Goal: Information Seeking & Learning: Learn about a topic

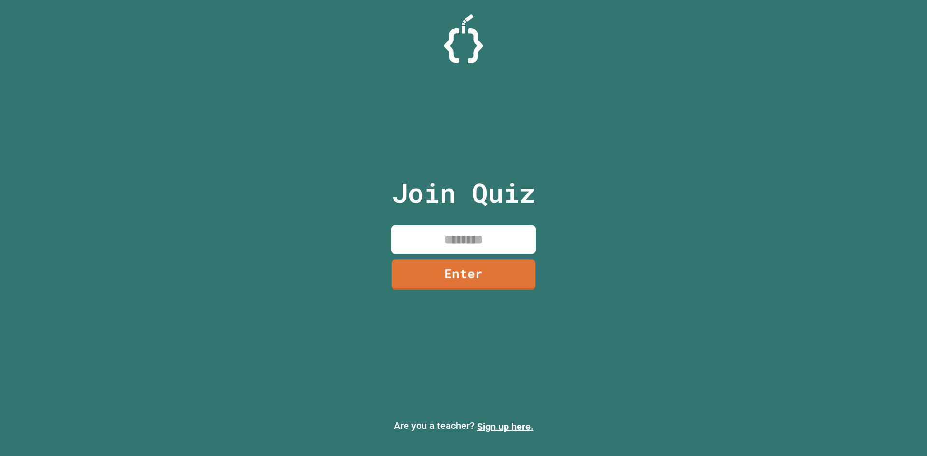
click at [429, 237] on input at bounding box center [463, 240] width 145 height 28
type input "********"
click at [509, 282] on link "Enter" at bounding box center [463, 274] width 147 height 31
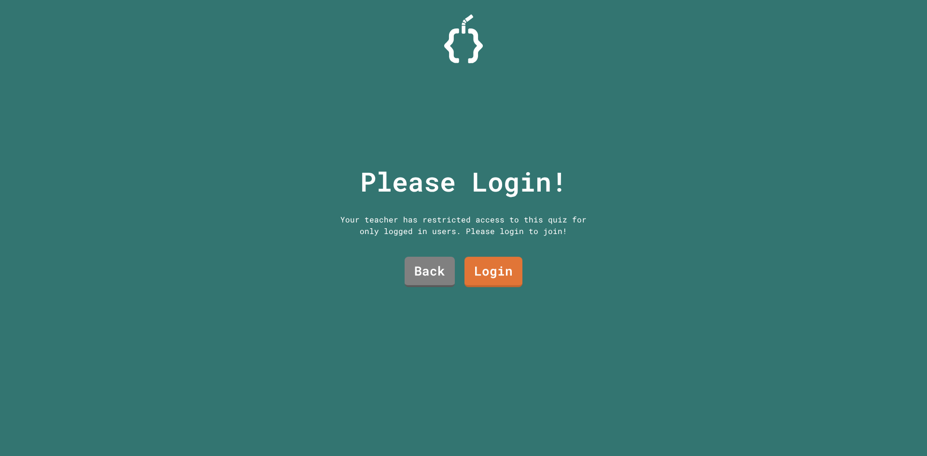
click at [520, 271] on div "Back Login" at bounding box center [464, 272] width 128 height 40
click at [502, 273] on link "Login" at bounding box center [493, 272] width 57 height 32
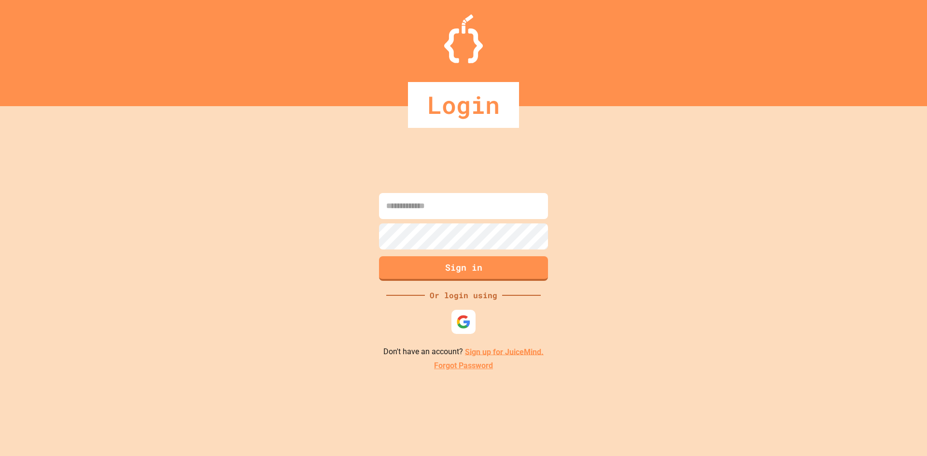
click at [428, 204] on input at bounding box center [463, 206] width 169 height 26
click at [445, 215] on input at bounding box center [463, 206] width 169 height 26
click at [490, 351] on link "Sign up for JuiceMind." at bounding box center [504, 351] width 79 height 9
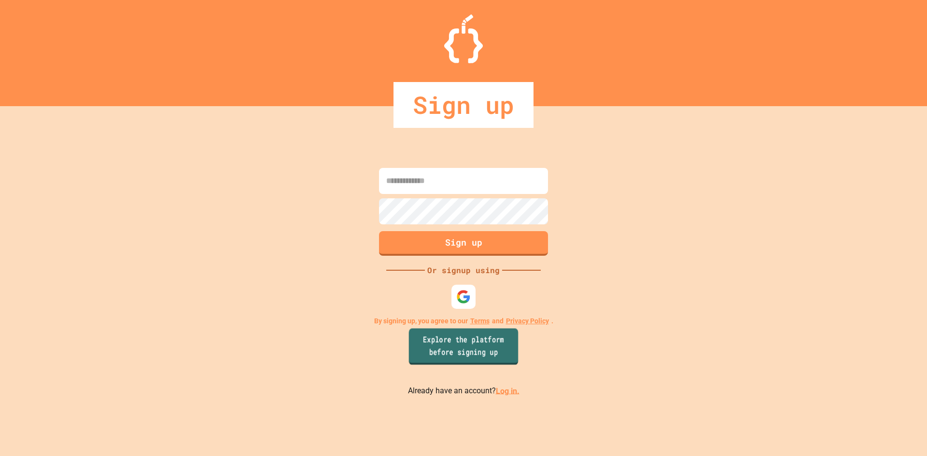
click at [480, 359] on link "Explore the platform before signing up" at bounding box center [464, 346] width 110 height 37
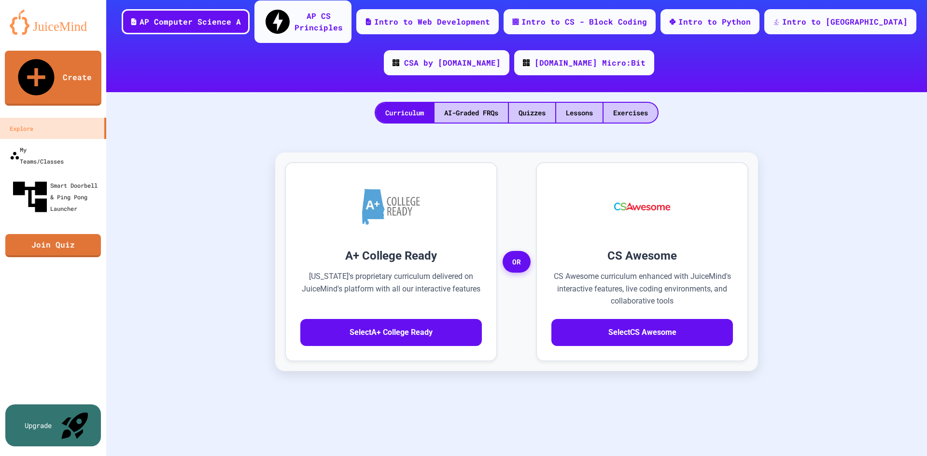
scroll to position [97, 0]
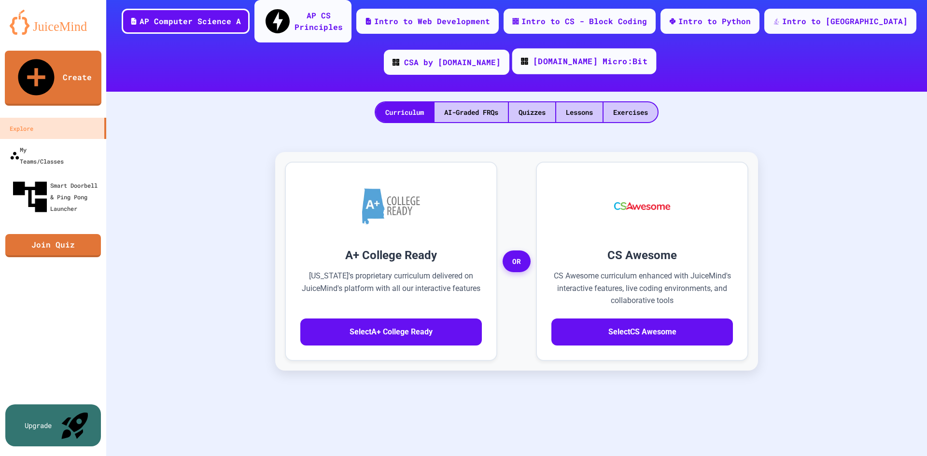
click at [547, 56] on div "[DOMAIN_NAME] Micro:Bit" at bounding box center [590, 62] width 114 height 12
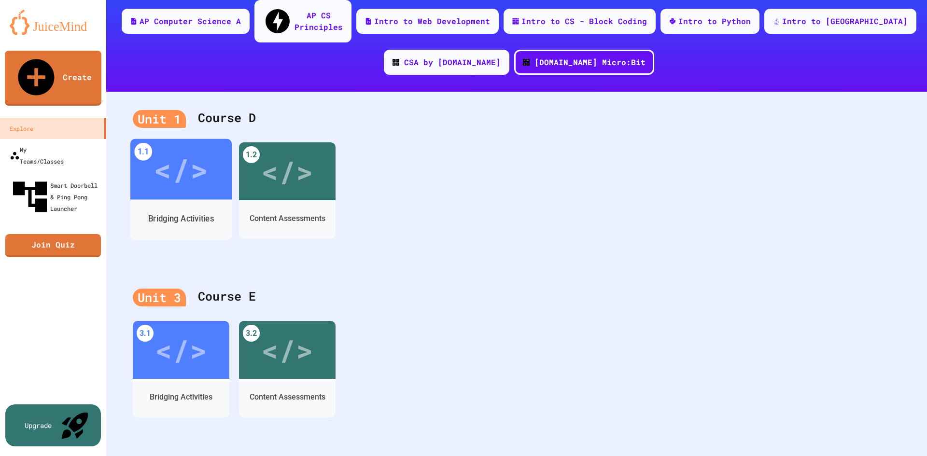
click at [168, 164] on div "</>" at bounding box center [181, 169] width 55 height 46
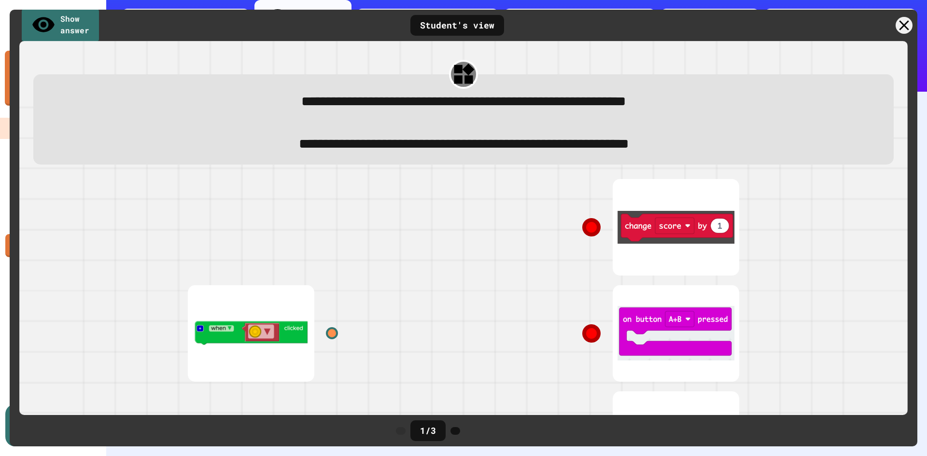
drag, startPoint x: 639, startPoint y: 223, endPoint x: 496, endPoint y: 231, distance: 143.7
click at [496, 231] on div at bounding box center [609, 227] width 290 height 106
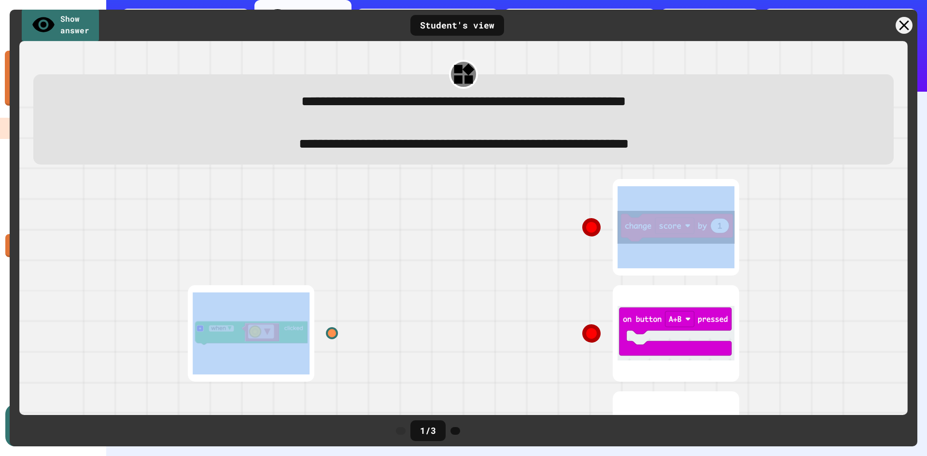
drag, startPoint x: 254, startPoint y: 329, endPoint x: 346, endPoint y: 328, distance: 92.3
click at [347, 328] on div at bounding box center [319, 334] width 290 height 106
click at [326, 332] on div at bounding box center [332, 333] width 12 height 12
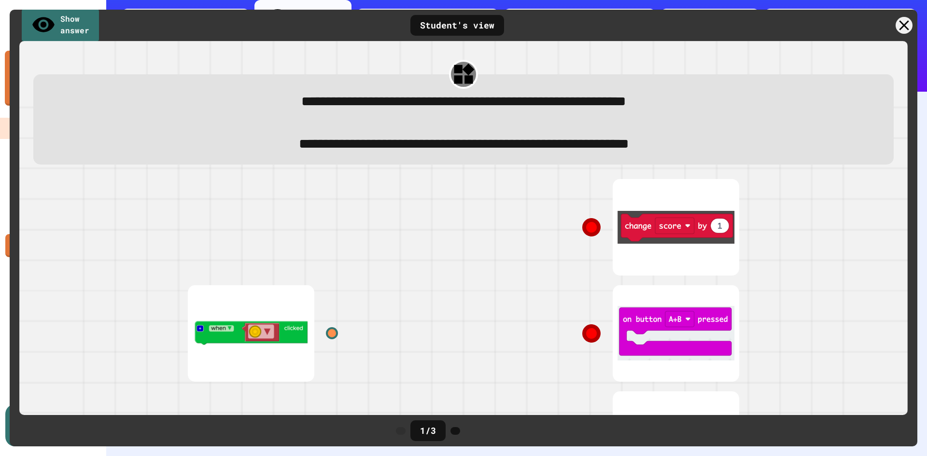
click at [446, 425] on div "1 / 3" at bounding box center [428, 431] width 35 height 21
click at [455, 431] on icon at bounding box center [455, 431] width 0 height 0
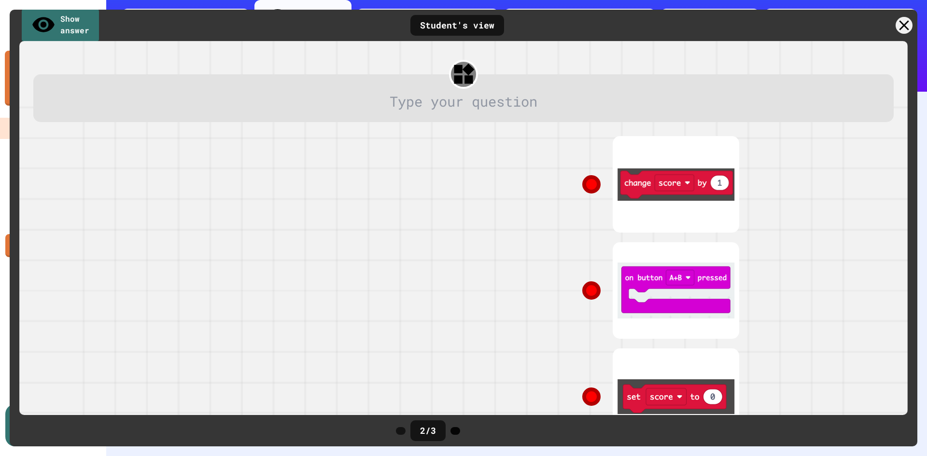
click at [455, 431] on icon at bounding box center [455, 431] width 0 height 0
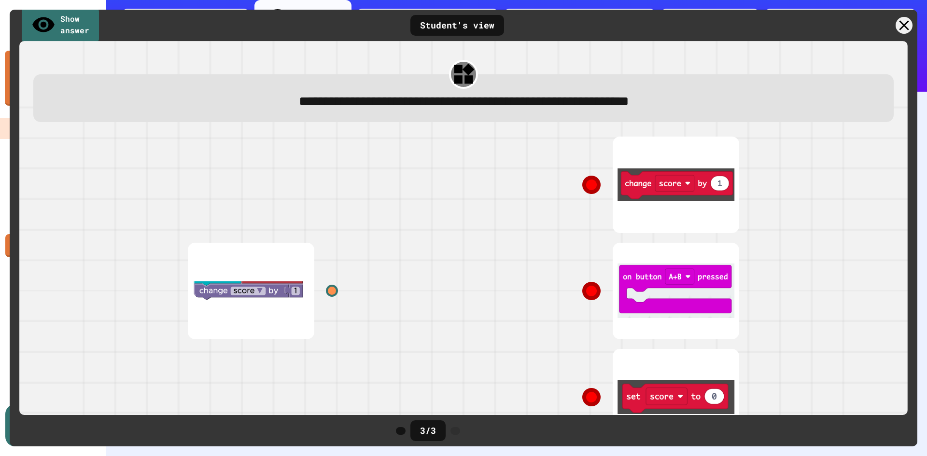
drag, startPoint x: 908, startPoint y: 11, endPoint x: 901, endPoint y: 20, distance: 11.1
click at [905, 15] on div "Show answer Student's view" at bounding box center [464, 25] width 908 height 31
click at [901, 20] on icon at bounding box center [904, 25] width 17 height 17
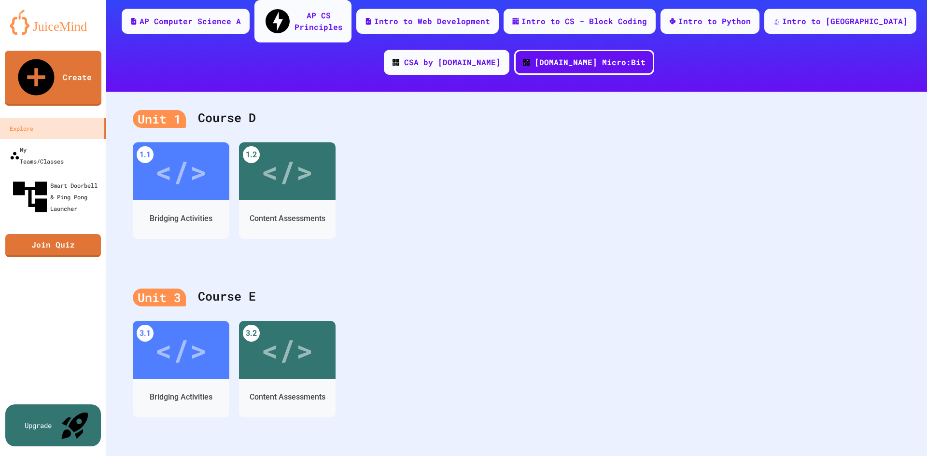
scroll to position [0, 0]
